Goal: Information Seeking & Learning: Check status

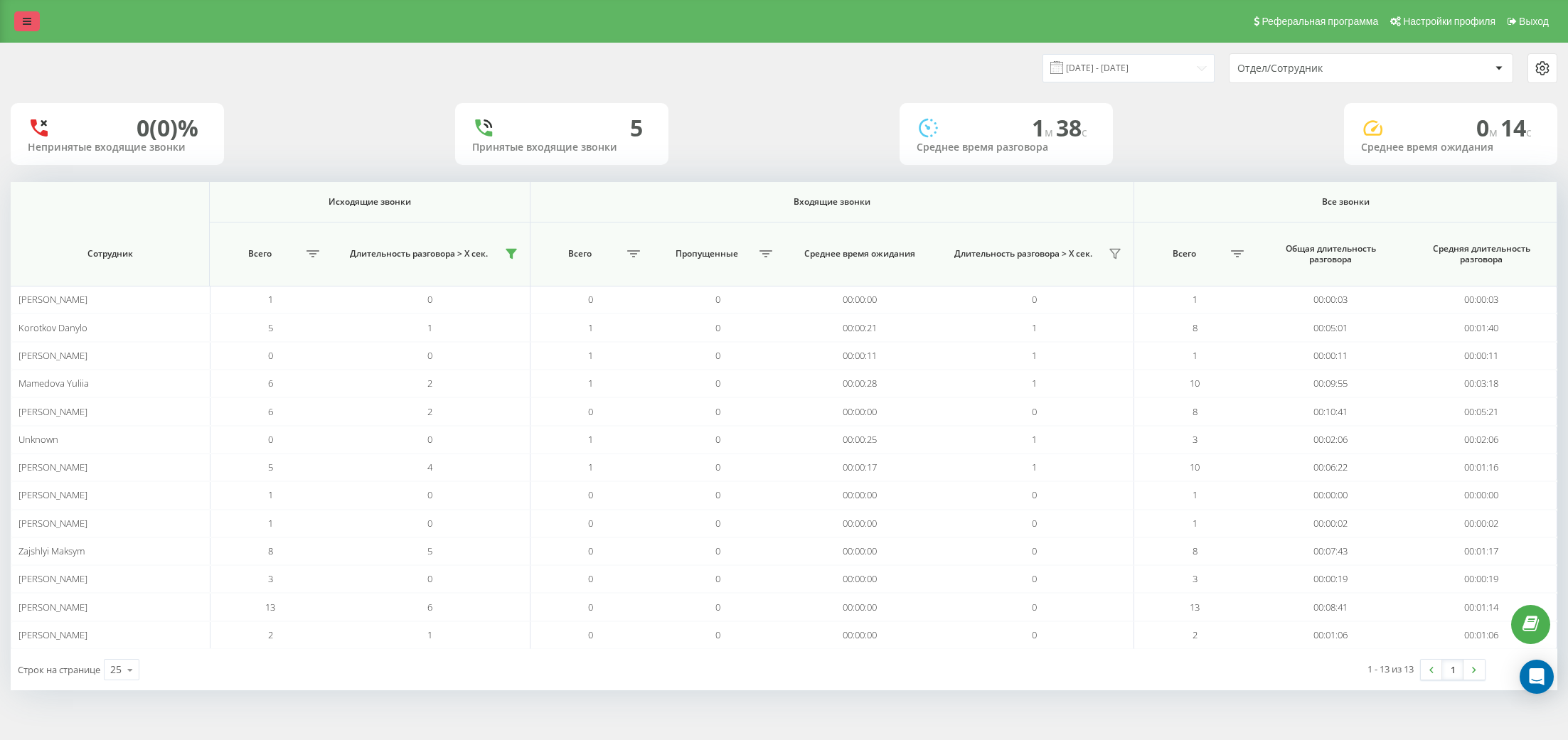
click at [30, 25] on icon at bounding box center [27, 21] width 9 height 10
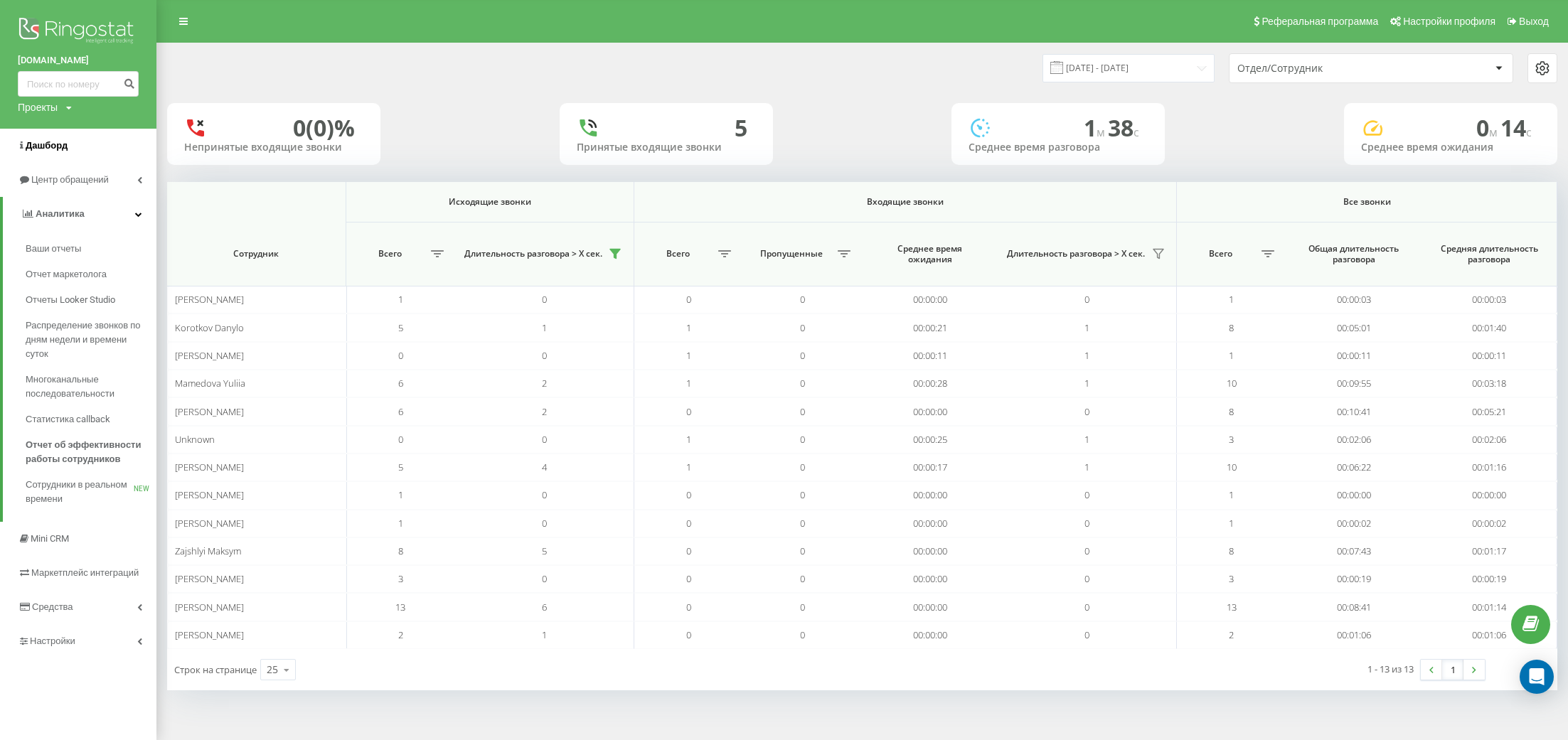
click at [79, 143] on link "Дашборд" at bounding box center [78, 146] width 156 height 34
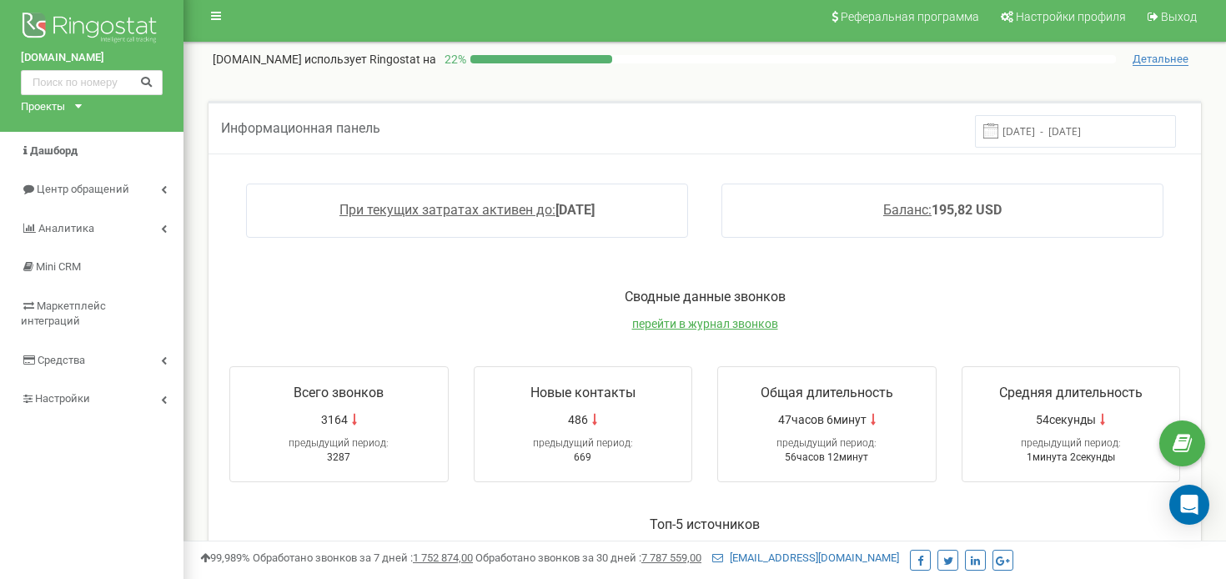
scroll to position [12, 0]
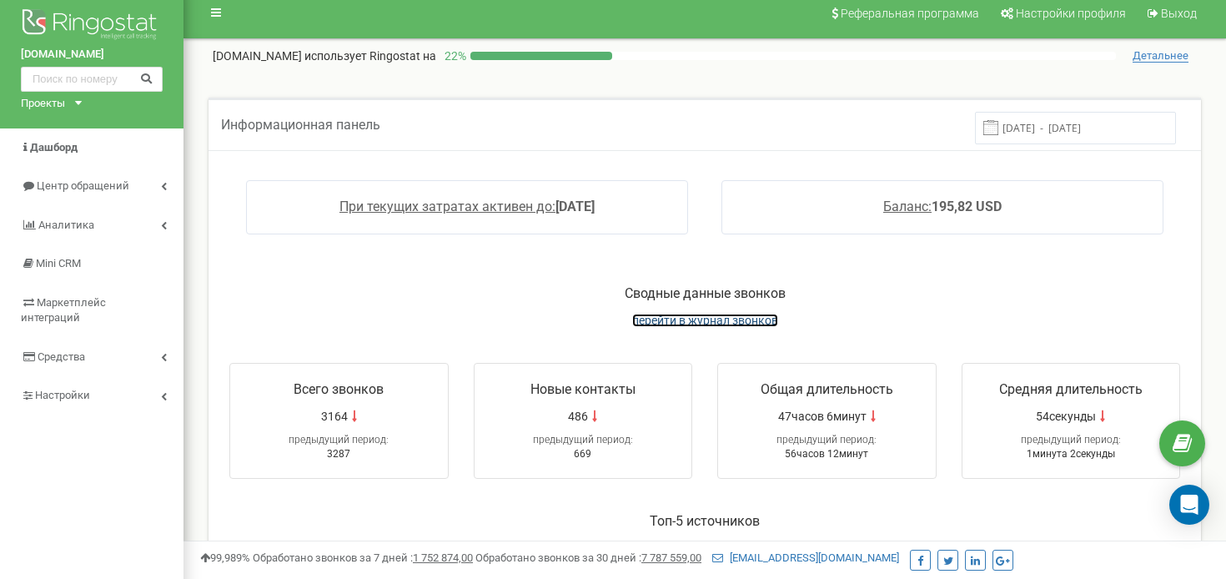
click at [716, 324] on span "перейти в журнал звонков" at bounding box center [705, 320] width 146 height 13
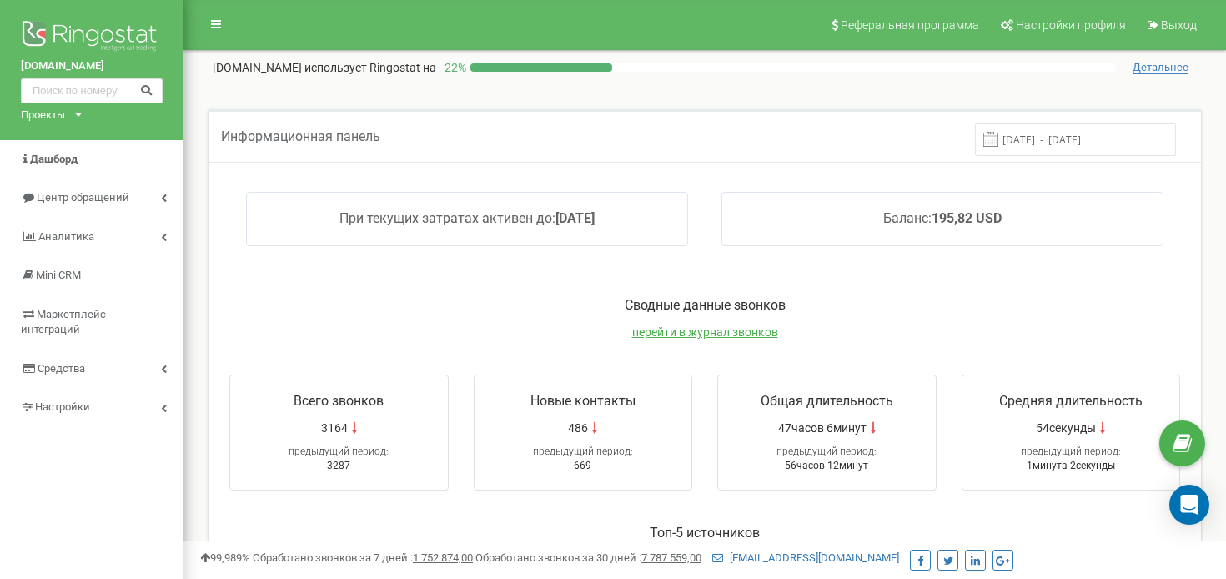
scroll to position [569, 0]
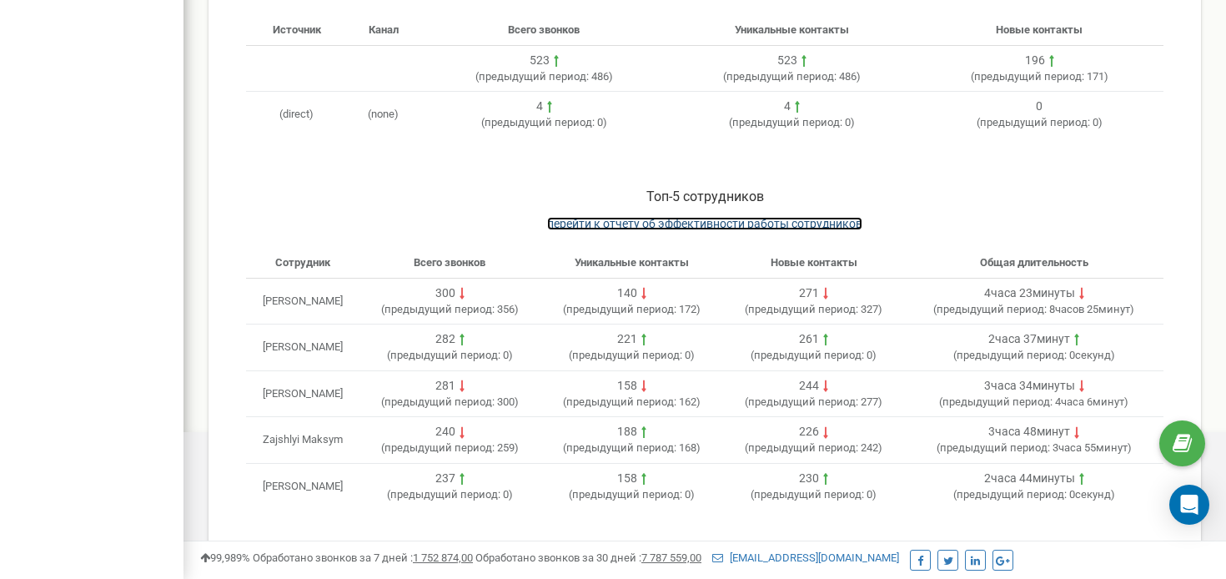
click at [791, 223] on span "перейти к отчету об эффективности работы сотрудников" at bounding box center [704, 223] width 315 height 13
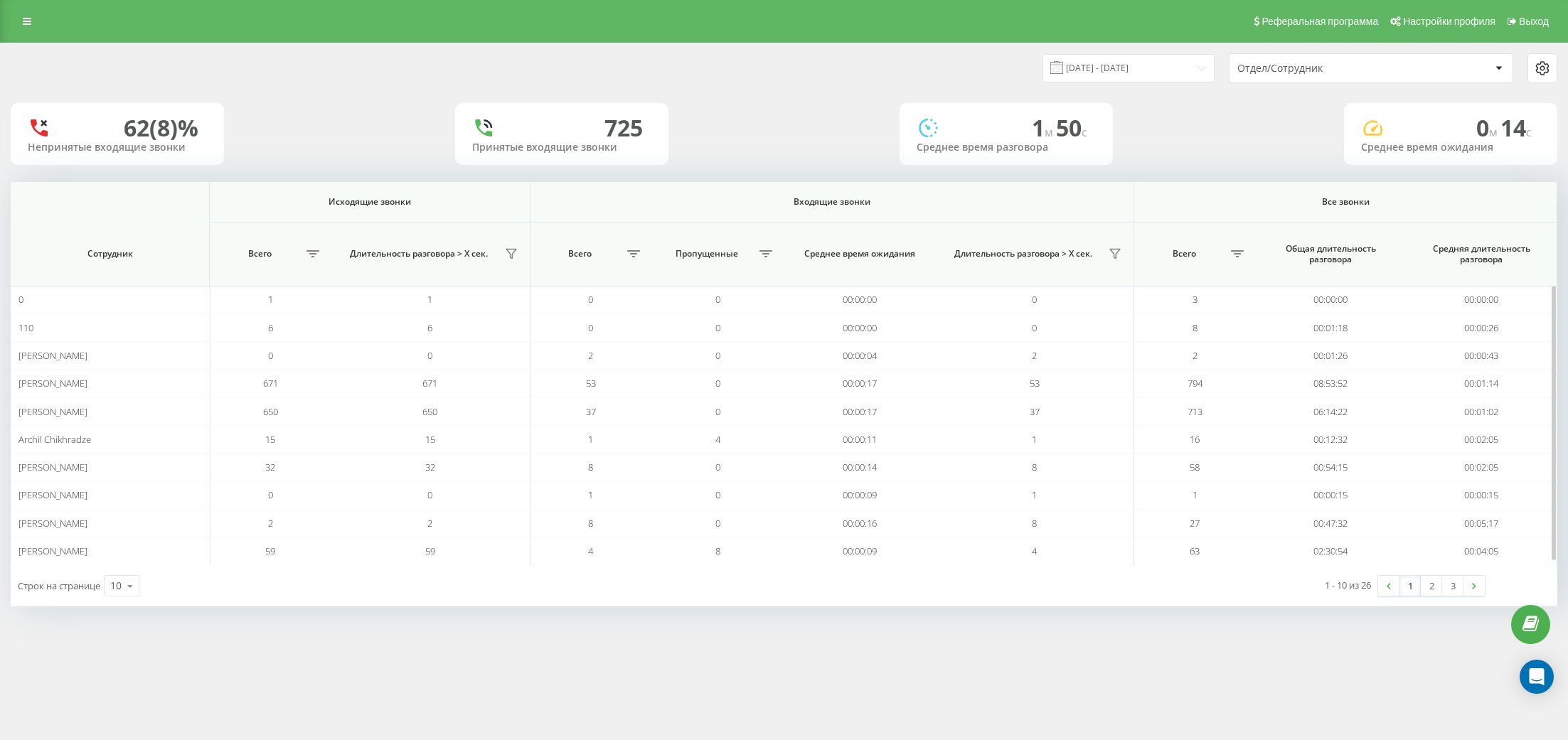
click at [497, 257] on span "Длительность разговора > Х сек." at bounding box center [419, 253] width 162 height 11
click at [508, 254] on icon at bounding box center [511, 253] width 11 height 11
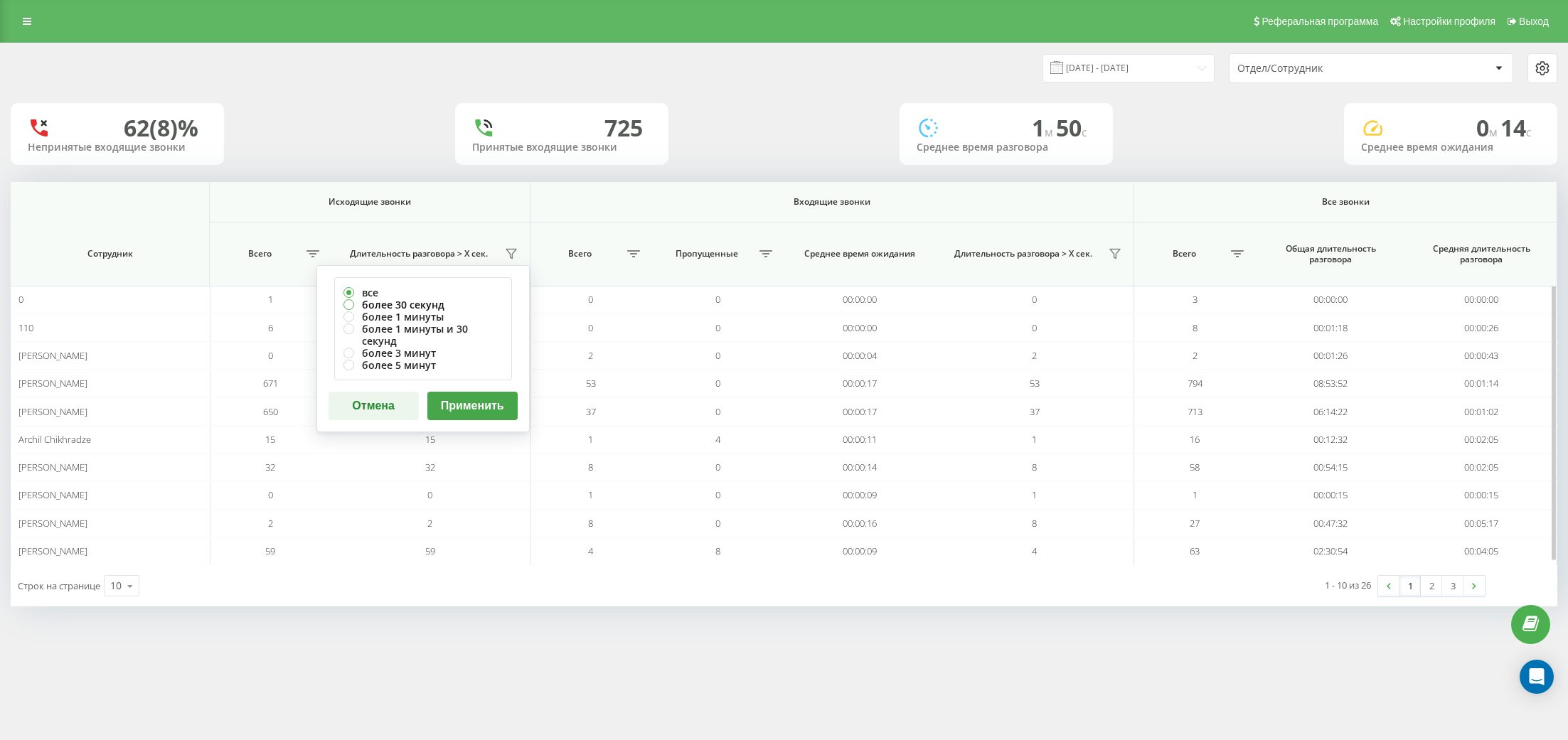
click at [443, 299] on label "более 30 секунд" at bounding box center [423, 304] width 159 height 12
radio input "true"
click at [474, 392] on button "Применить" at bounding box center [472, 406] width 90 height 28
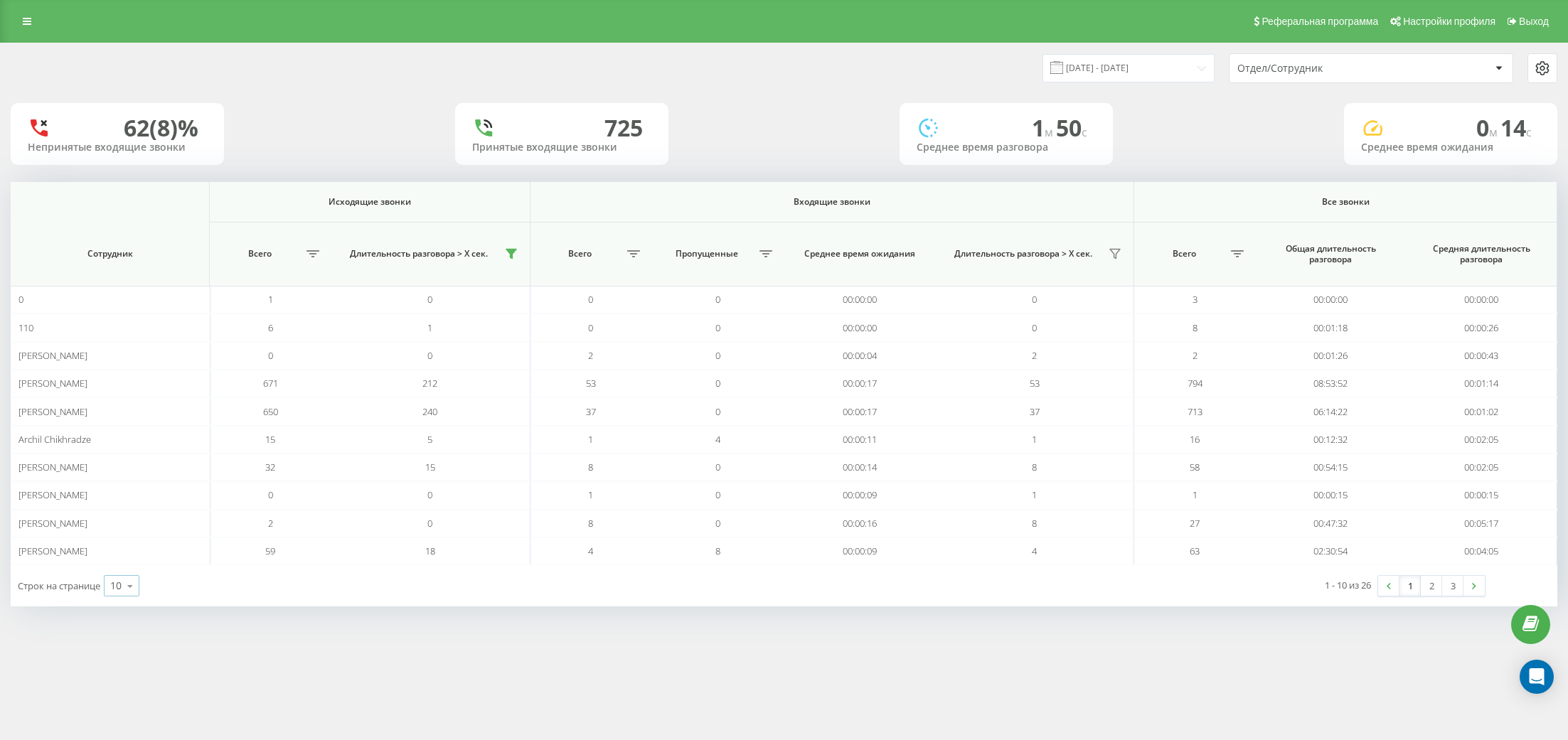
click at [121, 584] on icon at bounding box center [130, 586] width 21 height 28
click at [124, 524] on div "25" at bounding box center [122, 524] width 34 height 20
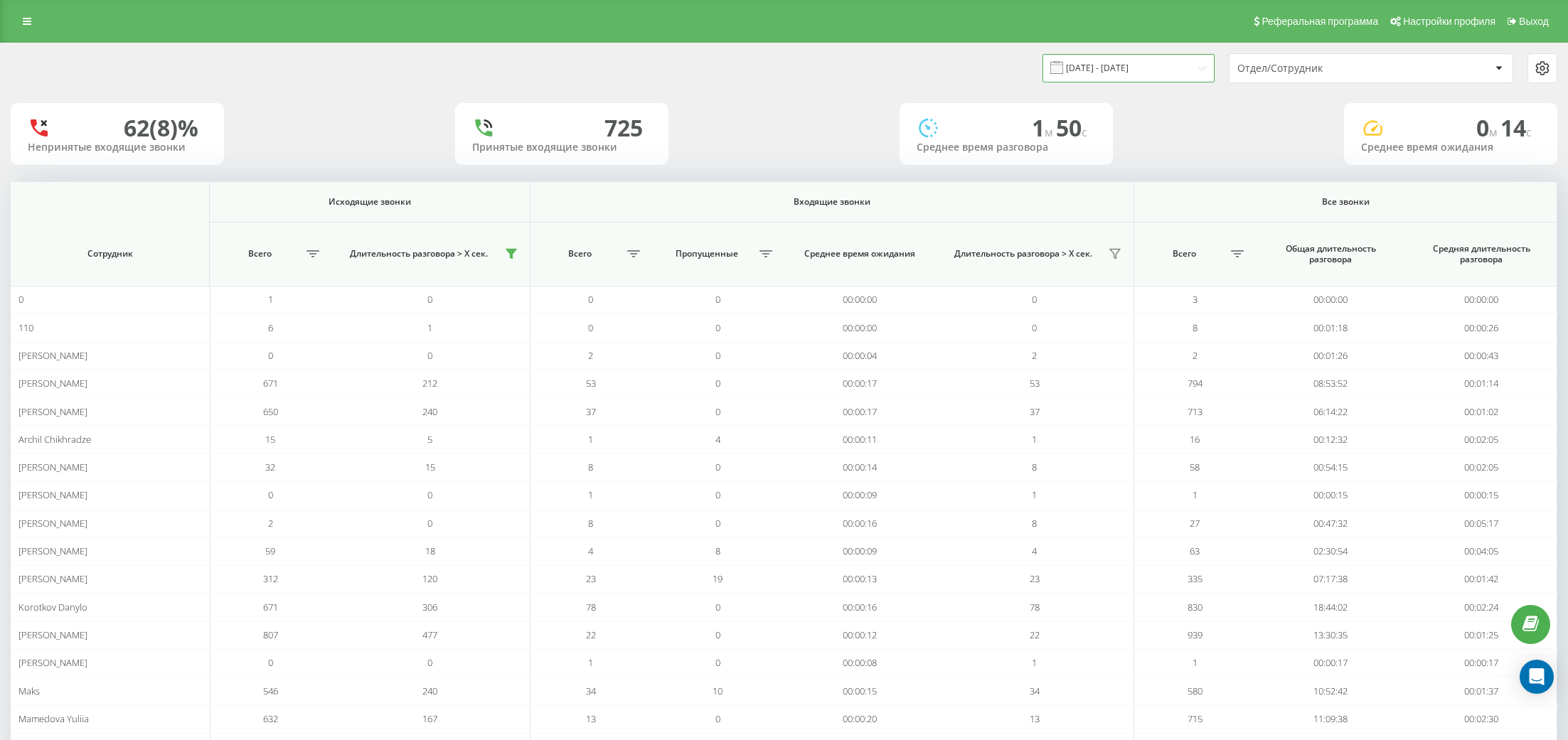
click at [1140, 68] on input "[DATE] - [DATE]" at bounding box center [1129, 67] width 172 height 28
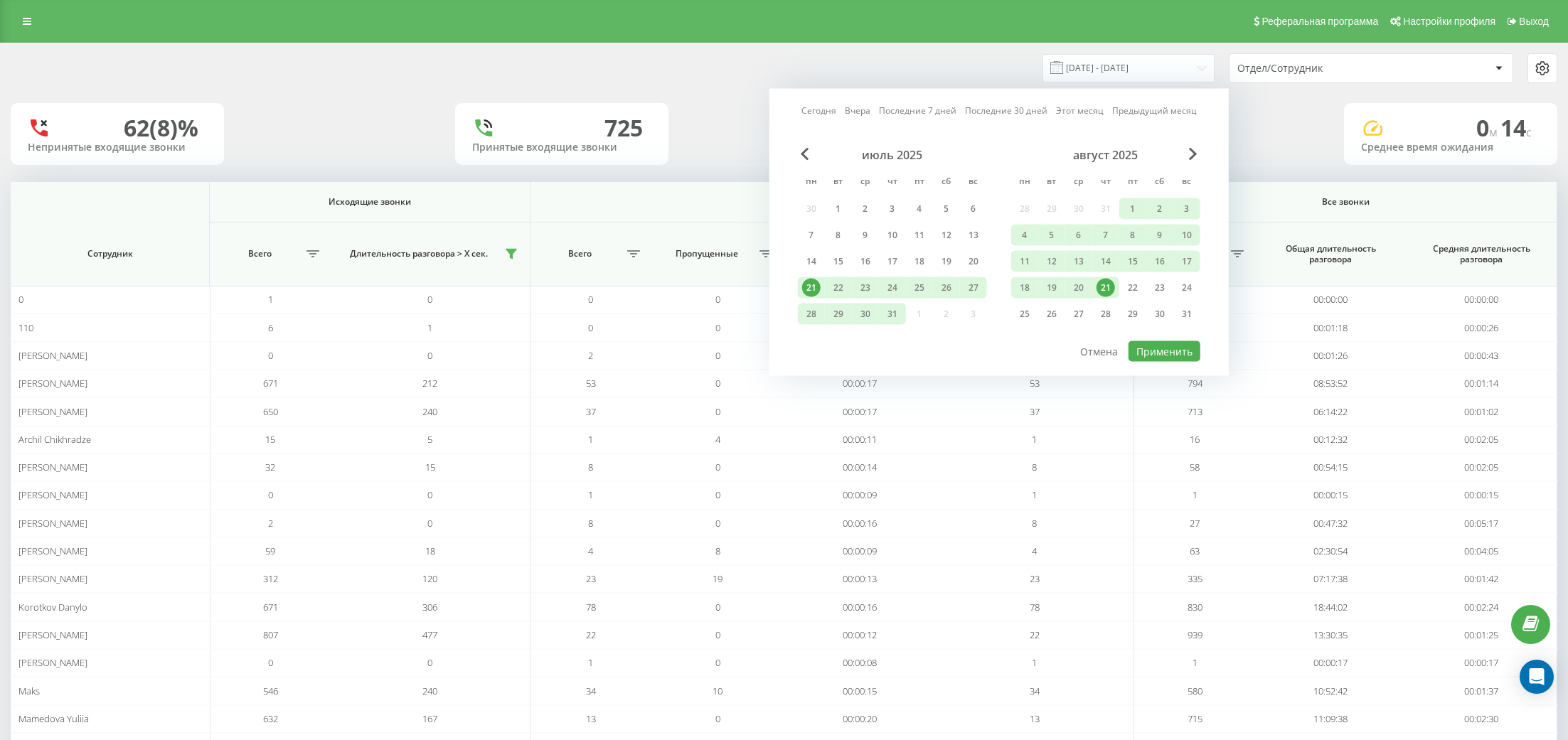
click at [1108, 286] on div "21" at bounding box center [1106, 288] width 19 height 19
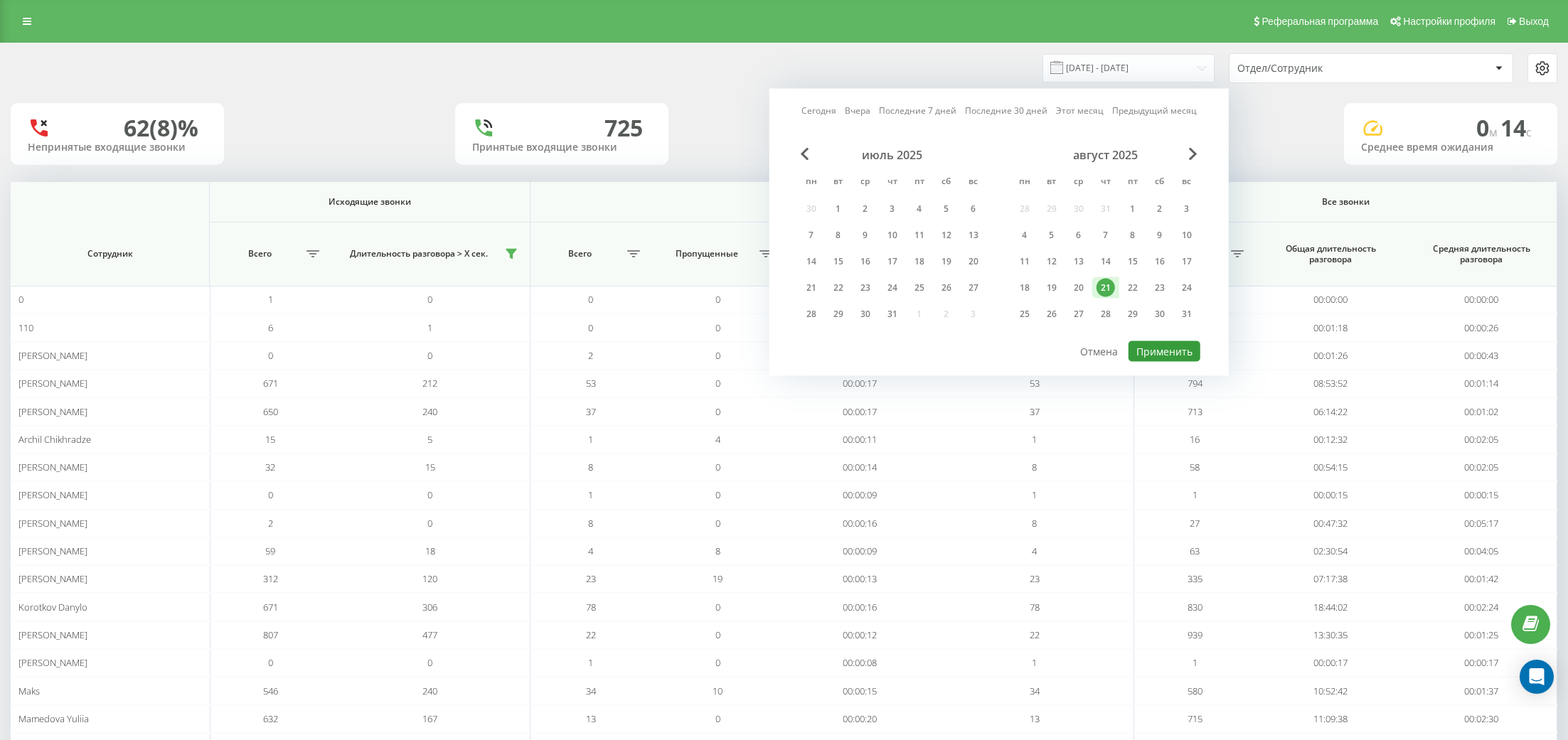
click at [1173, 350] on button "Применить" at bounding box center [1164, 351] width 72 height 20
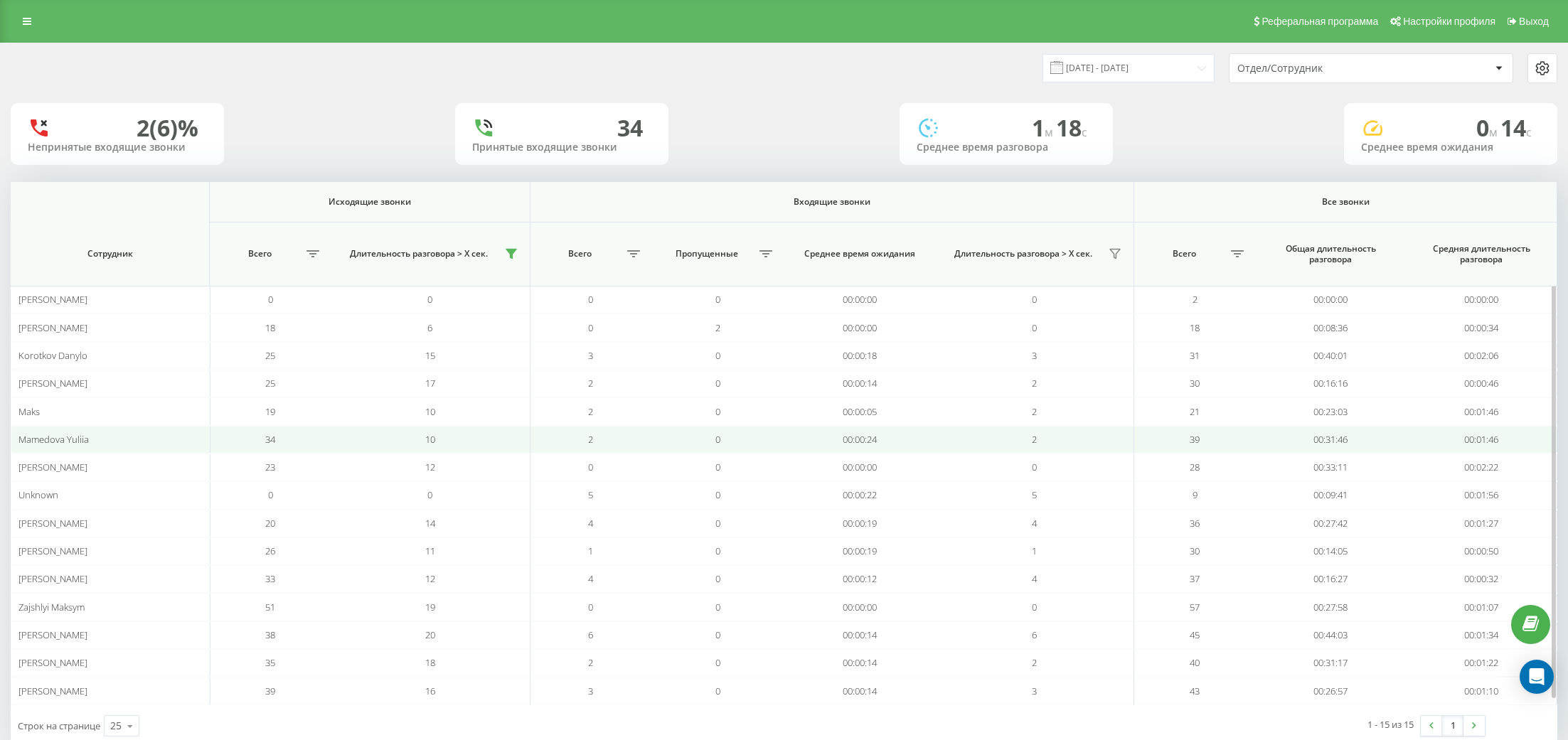
scroll to position [29, 0]
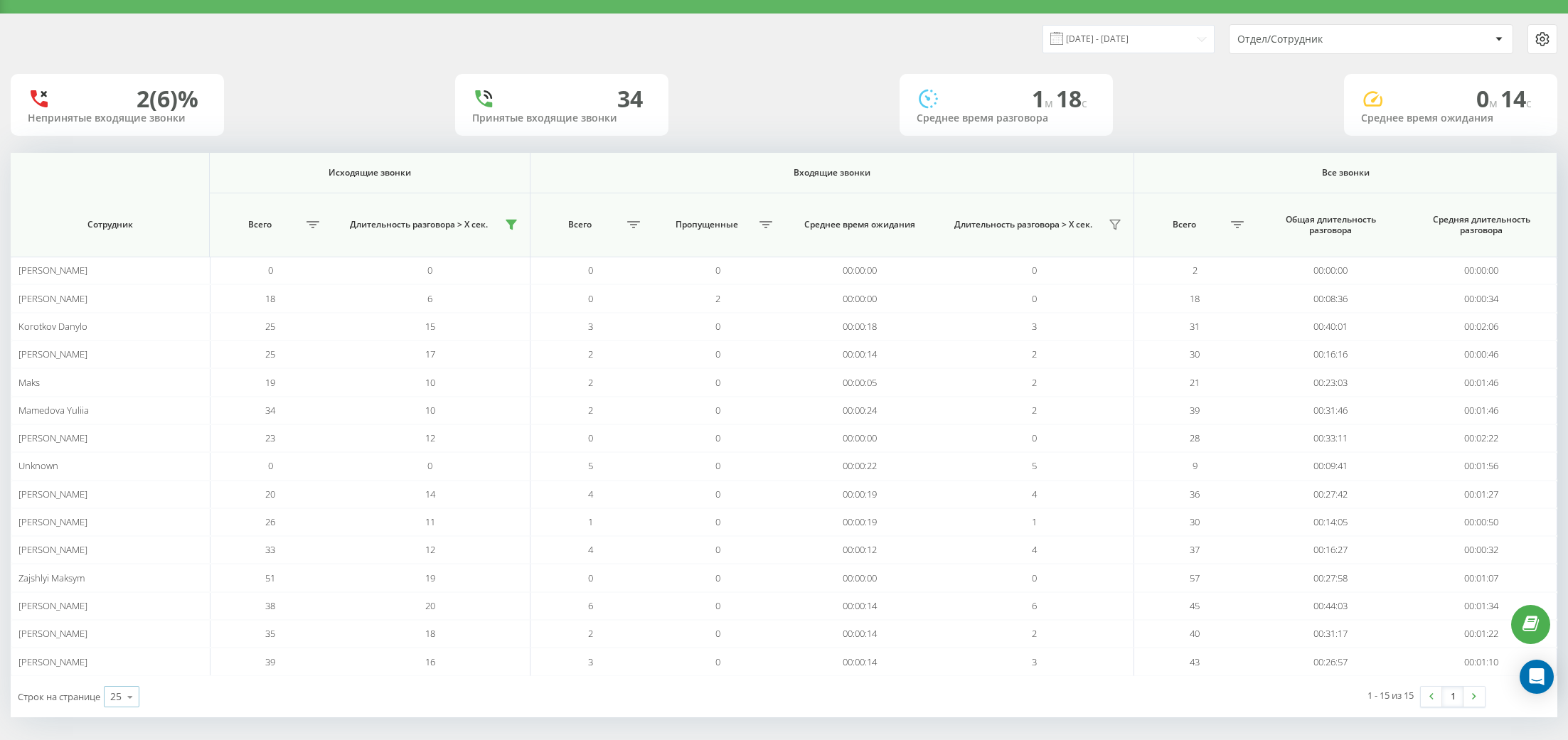
click at [130, 691] on icon at bounding box center [130, 697] width 21 height 28
click at [135, 625] on div "25" at bounding box center [122, 635] width 34 height 20
click at [1098, 38] on input "21.08.2025 - 21.08.2025" at bounding box center [1129, 38] width 172 height 28
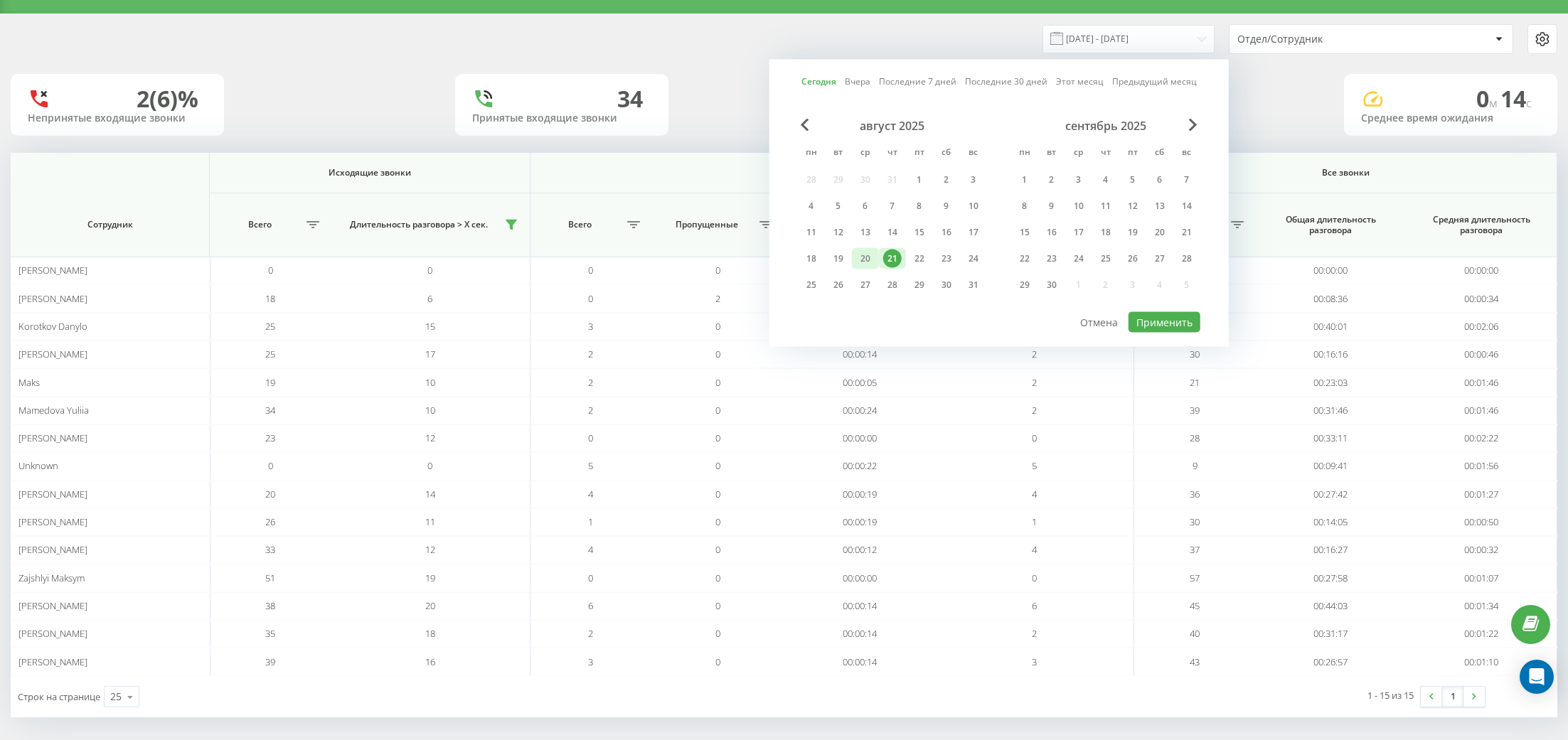
click at [867, 256] on div "20" at bounding box center [865, 259] width 19 height 19
click at [1180, 315] on button "Применить" at bounding box center [1164, 322] width 72 height 20
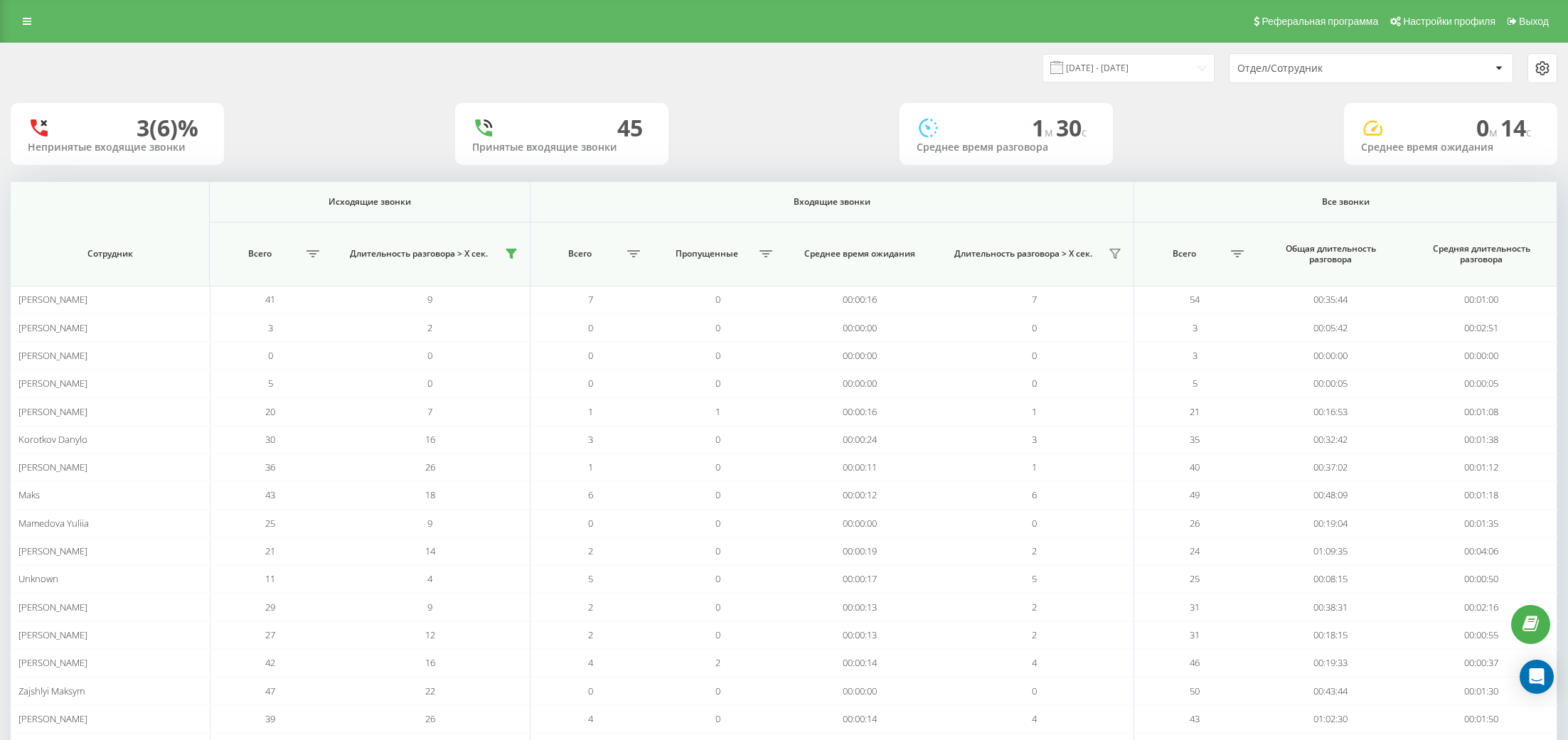
drag, startPoint x: 188, startPoint y: 301, endPoint x: 0, endPoint y: 300, distance: 188.0
click at [0, 300] on div "20.08.2025 - 20.08.2025 Отдел/Сотрудник 3 (6)% Непринятые входящие звонки 45 Пр…" at bounding box center [784, 450] width 1568 height 816
copy div "Исходящие звонки Входящие звонки Все звонки Сотрудник Всего Длительность разгов…"
click at [1155, 72] on input "20.08.2025 - 20.08.2025" at bounding box center [1129, 67] width 172 height 28
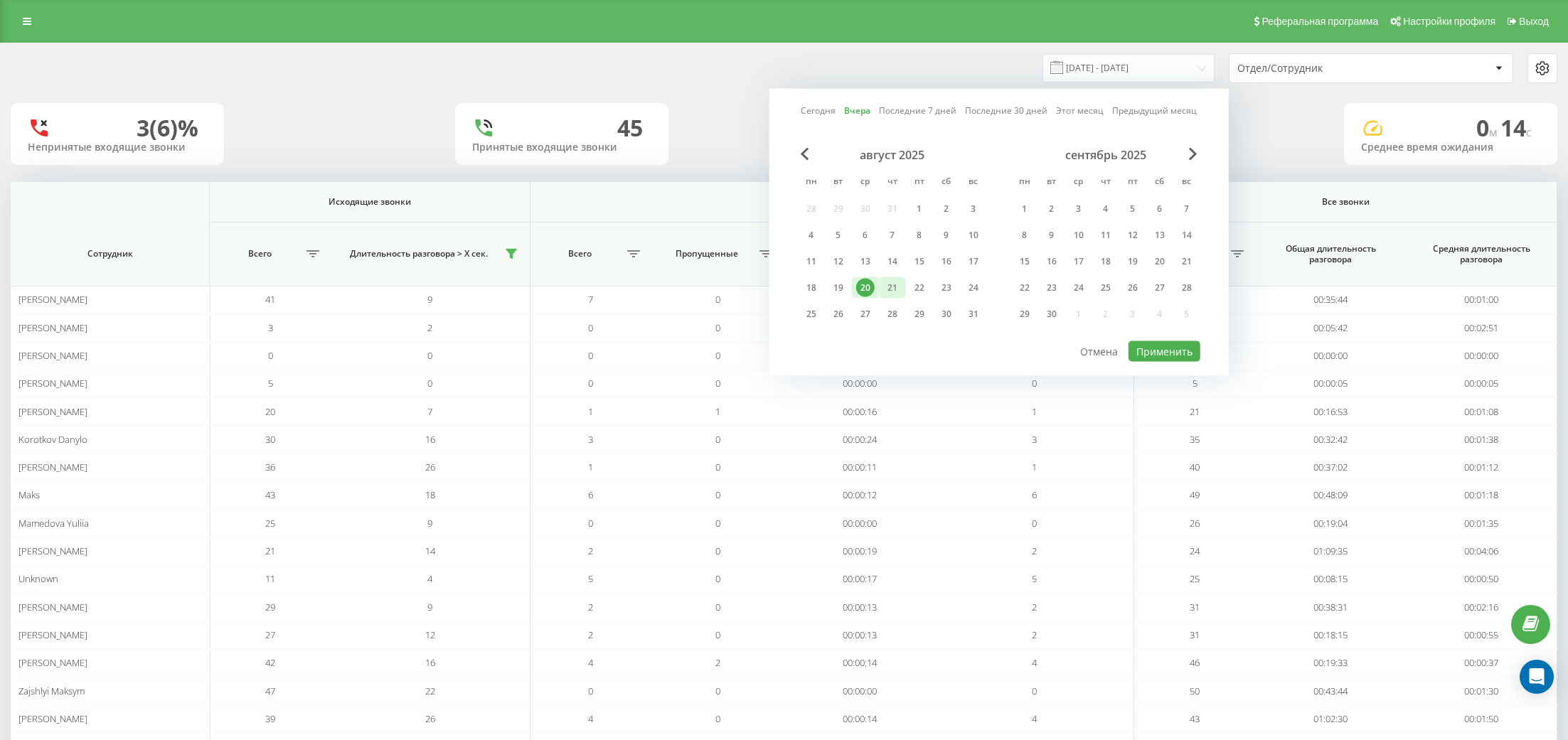
click at [885, 292] on div "21" at bounding box center [893, 288] width 19 height 19
click at [1150, 351] on button "Применить" at bounding box center [1164, 351] width 72 height 20
type input "21.08.2025 - 21.08.2025"
